Goal: Task Accomplishment & Management: Complete application form

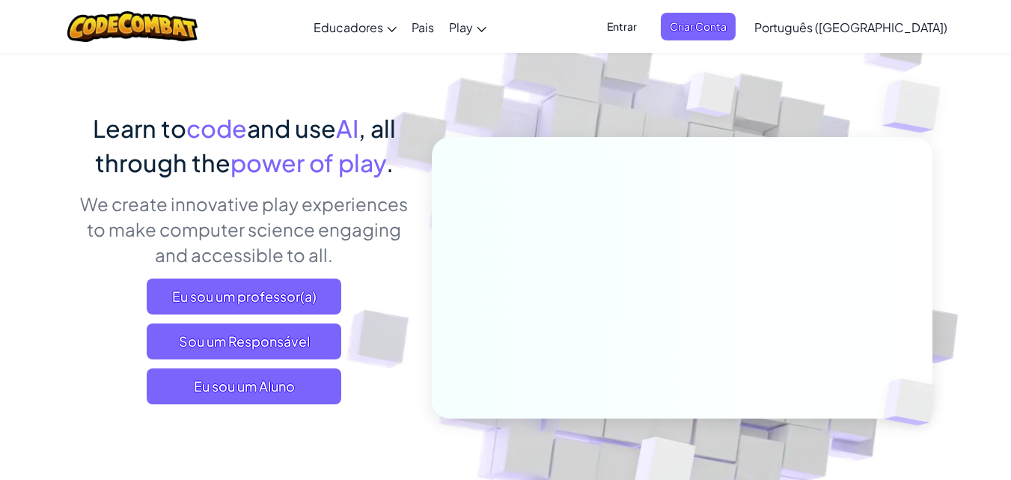
scroll to position [150, 0]
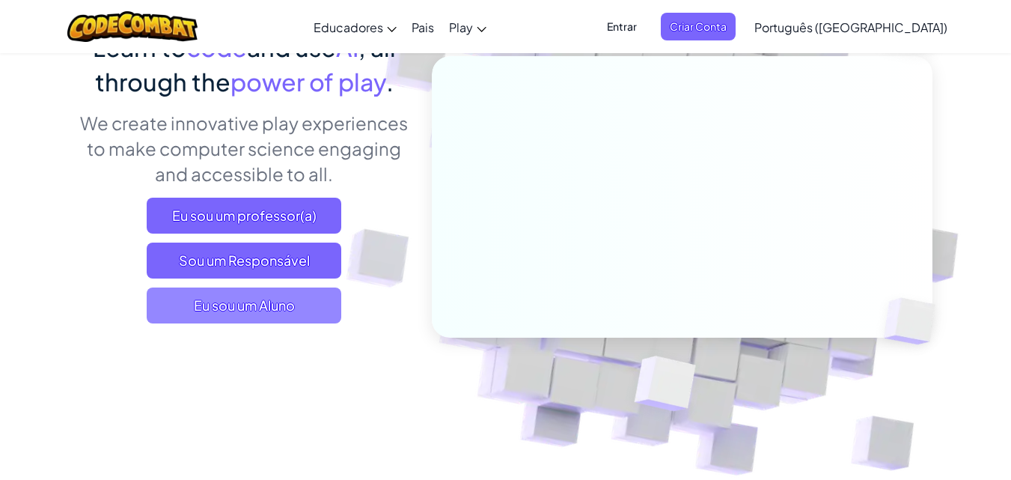
click at [244, 301] on span "Eu sou um Aluno" at bounding box center [244, 305] width 195 height 36
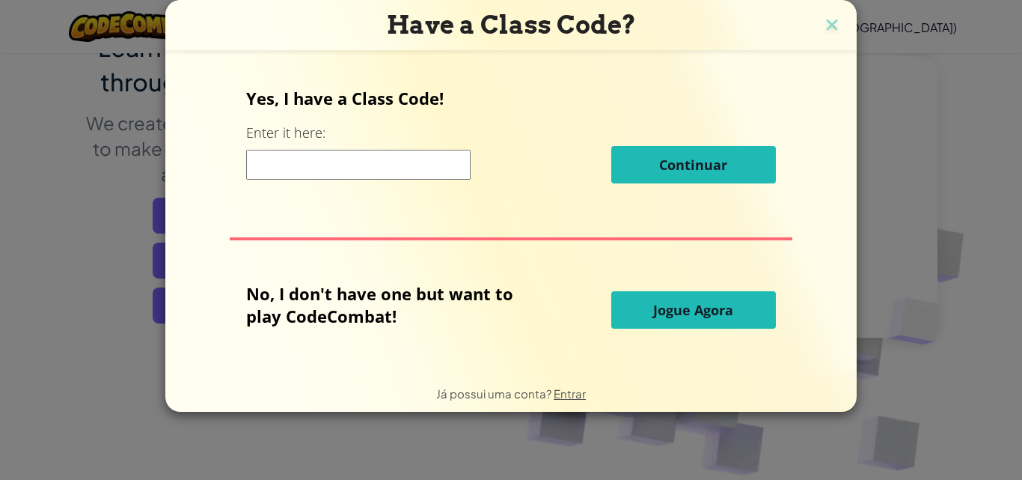
click at [408, 172] on input at bounding box center [358, 165] width 225 height 30
type input "Book Bread Baby"
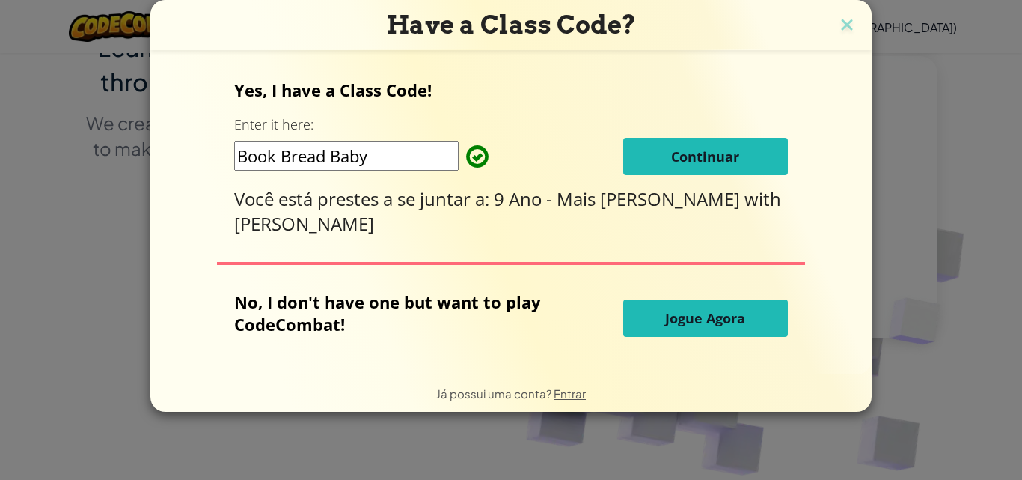
click at [635, 162] on button "Continuar" at bounding box center [705, 156] width 165 height 37
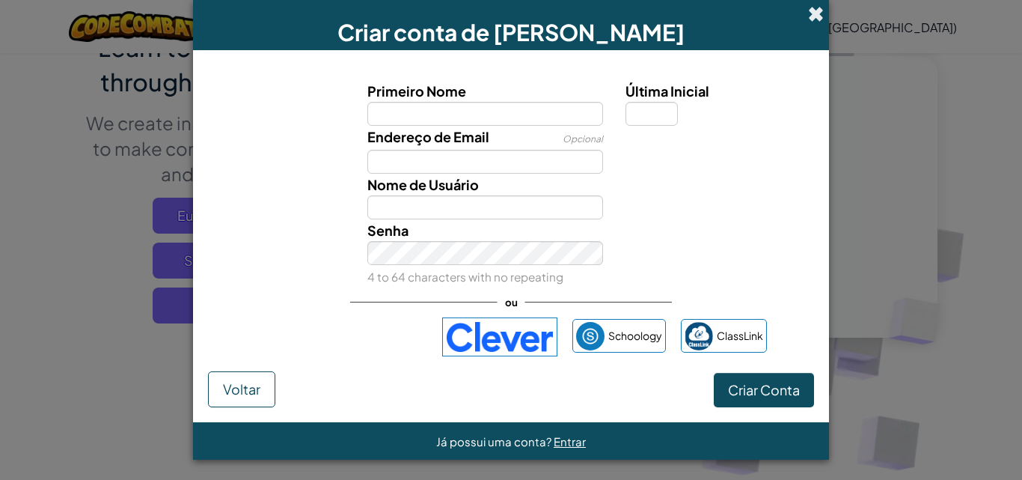
click at [810, 16] on span at bounding box center [816, 14] width 16 height 16
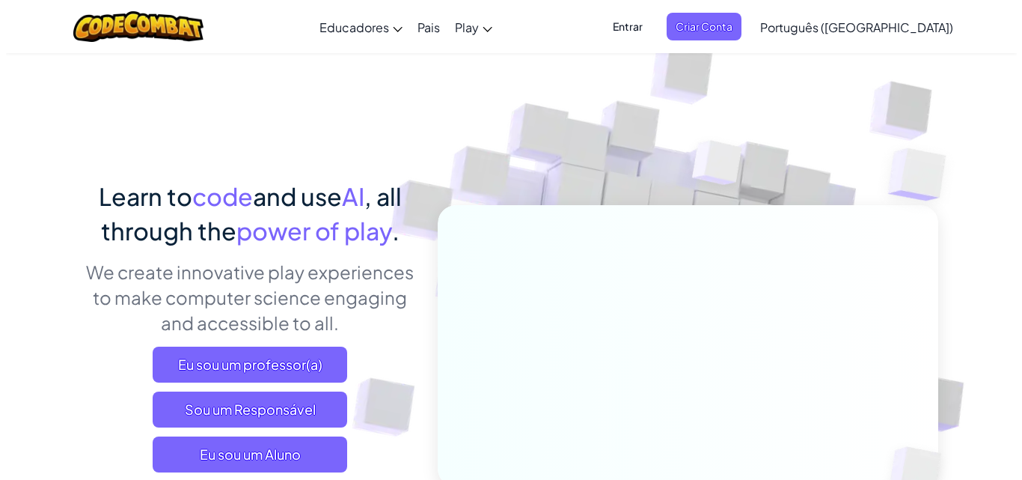
scroll to position [0, 0]
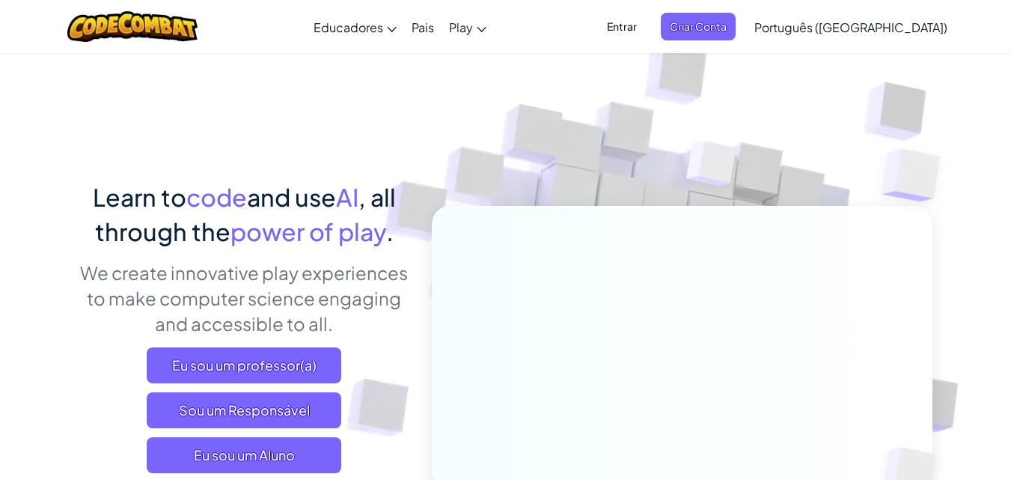
click at [646, 28] on span "Entrar" at bounding box center [622, 27] width 48 height 28
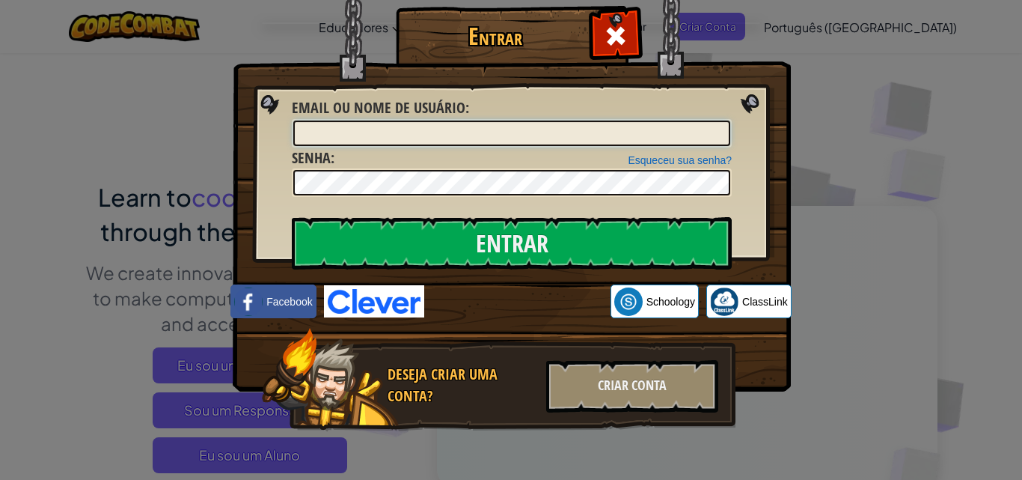
click at [383, 132] on input "Email ou nome de usuário :" at bounding box center [511, 132] width 437 height 25
click at [394, 195] on div at bounding box center [512, 182] width 440 height 28
click at [383, 135] on input "[PERSON_NAME]" at bounding box center [511, 132] width 437 height 25
type input "[PERSON_NAME]"
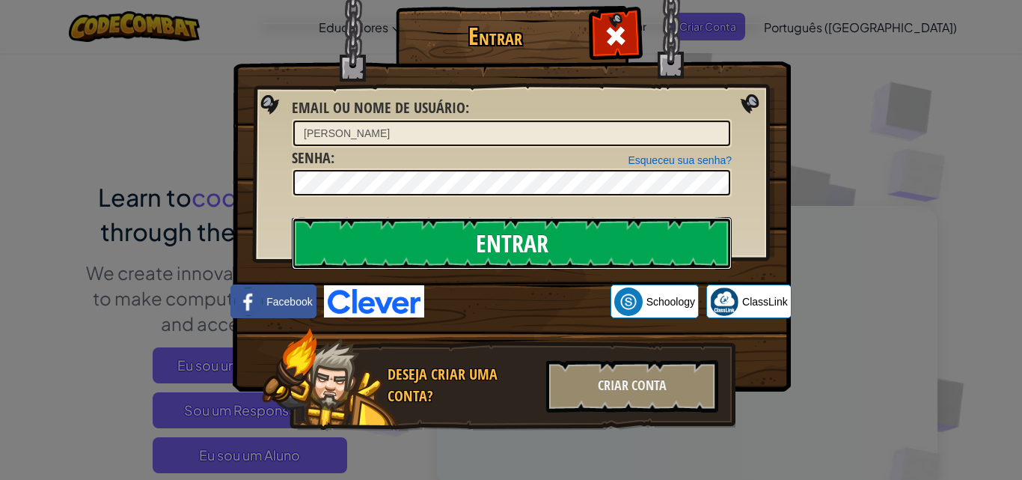
click at [502, 249] on input "Entrar" at bounding box center [512, 243] width 440 height 52
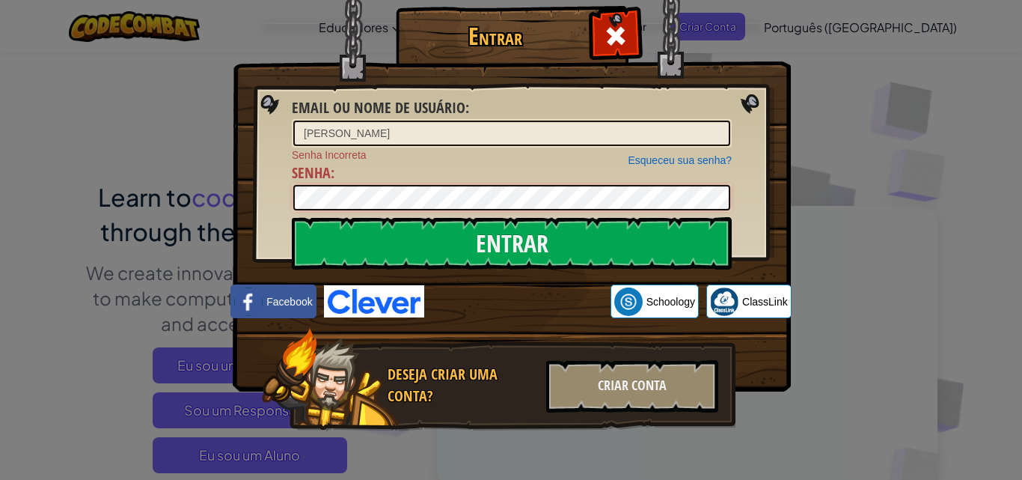
click at [285, 191] on div "Entrar Email ou nome de usuário : [PERSON_NAME] sua senha? Senha Incorreta Senh…" at bounding box center [511, 240] width 498 height 436
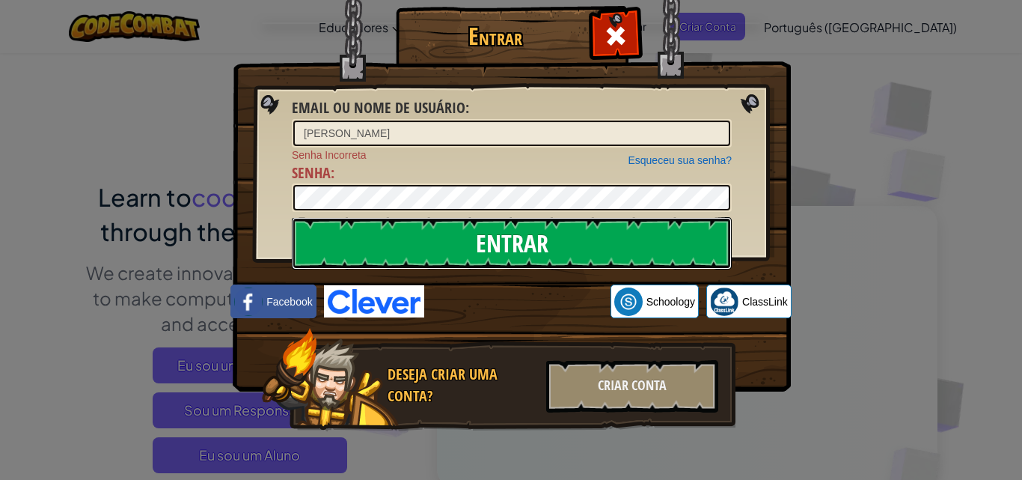
click at [371, 257] on input "Entrar" at bounding box center [512, 243] width 440 height 52
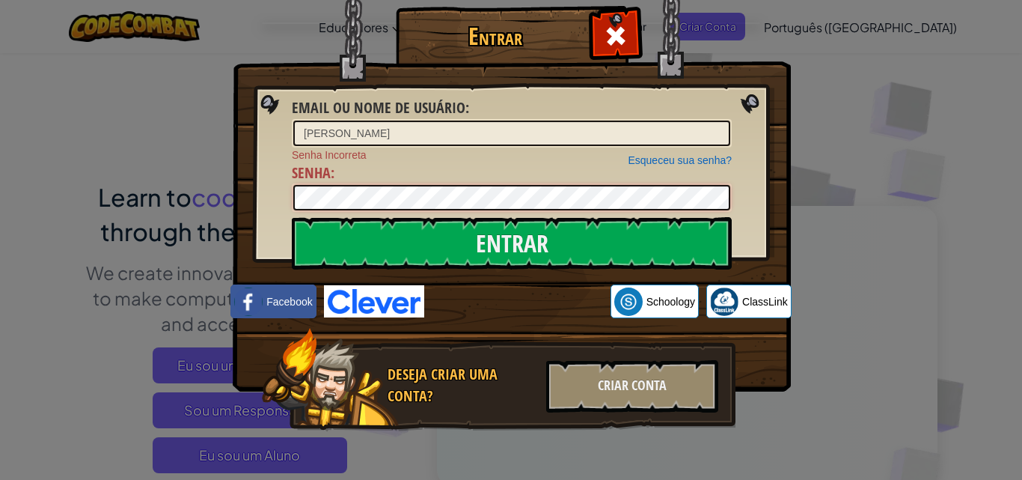
click at [292, 217] on input "Entrar" at bounding box center [512, 243] width 440 height 52
click at [282, 205] on div "Entrar Email ou nome de usuário : [PERSON_NAME] sua senha? Senha Incorreta Senh…" at bounding box center [511, 240] width 498 height 436
click at [292, 217] on input "Entrar" at bounding box center [512, 243] width 440 height 52
click at [367, 212] on div at bounding box center [512, 197] width 440 height 28
click at [292, 217] on input "Entrar" at bounding box center [512, 243] width 440 height 52
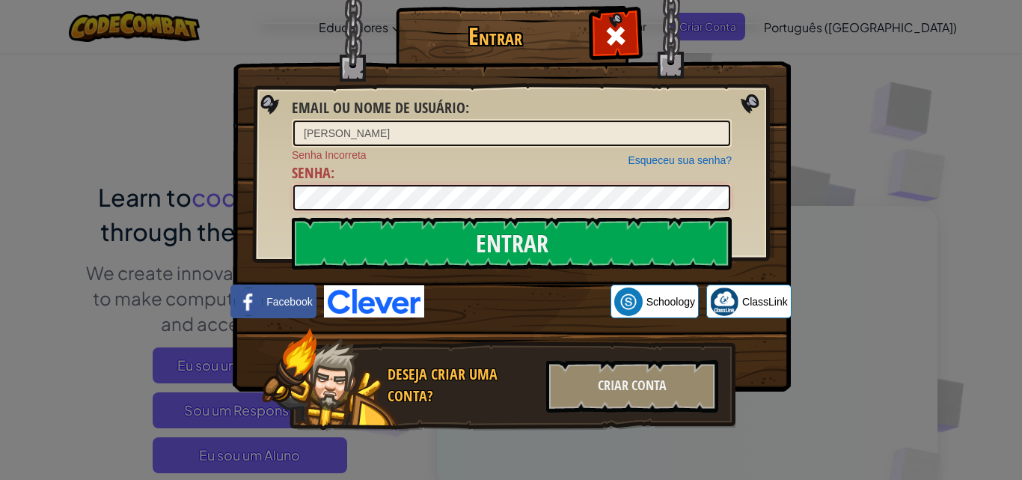
click at [292, 217] on input "Entrar" at bounding box center [512, 243] width 440 height 52
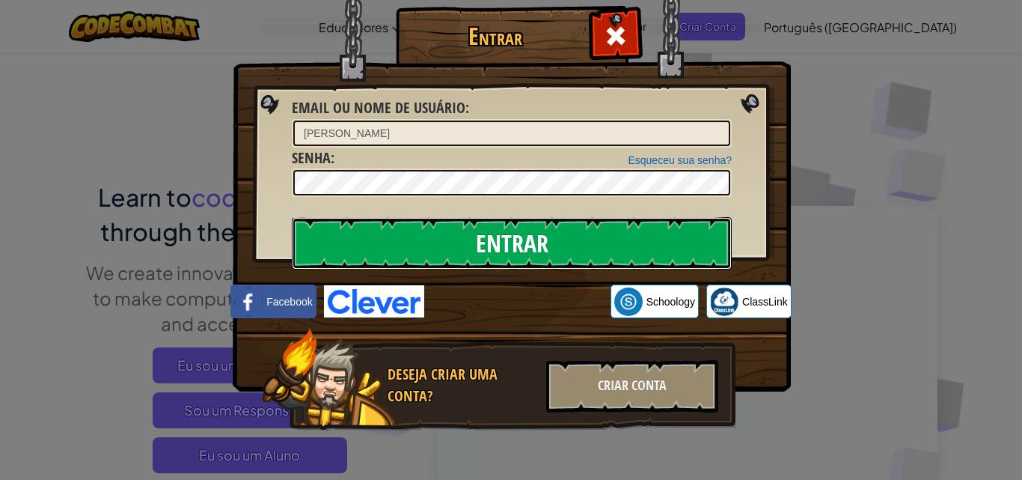
click at [429, 255] on input "Entrar" at bounding box center [512, 243] width 440 height 52
